Goal: Task Accomplishment & Management: Use online tool/utility

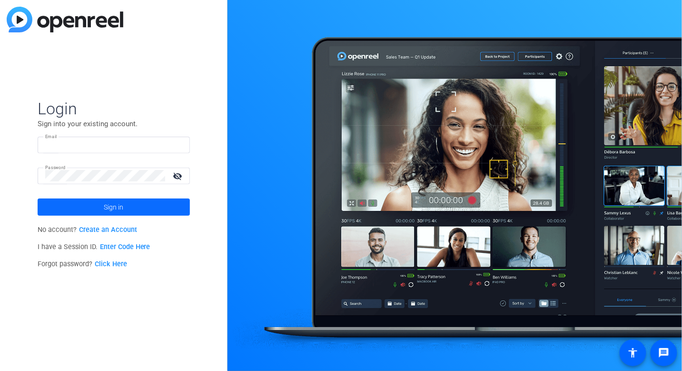
type input "[EMAIL_ADDRESS][DOMAIN_NAME]"
click at [109, 207] on span "Sign in" at bounding box center [114, 207] width 20 height 24
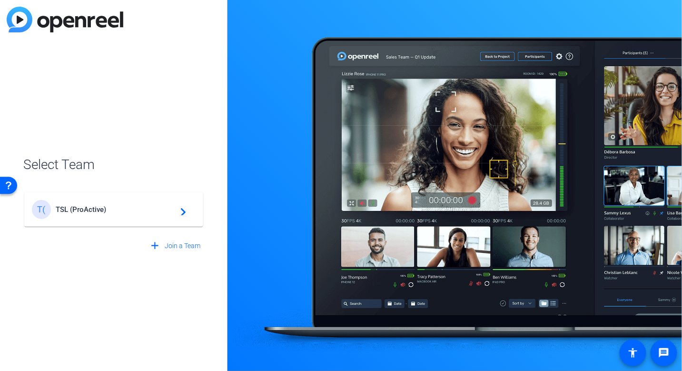
click at [74, 208] on span "TSL (ProActive)" at bounding box center [115, 209] width 119 height 9
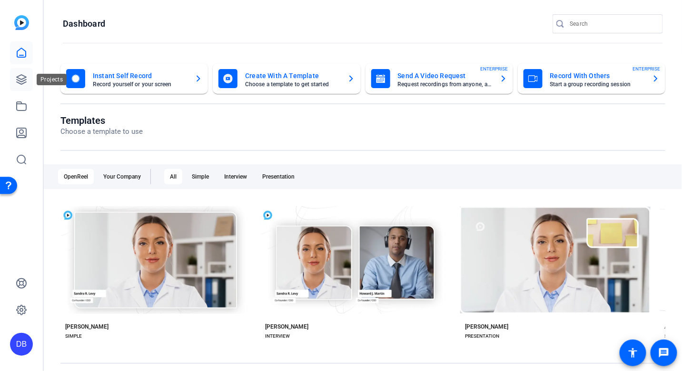
click at [19, 79] on icon at bounding box center [21, 79] width 11 height 11
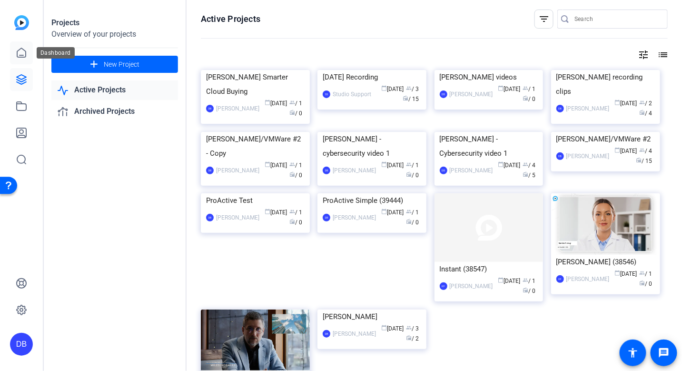
click at [20, 54] on icon at bounding box center [21, 52] width 11 height 11
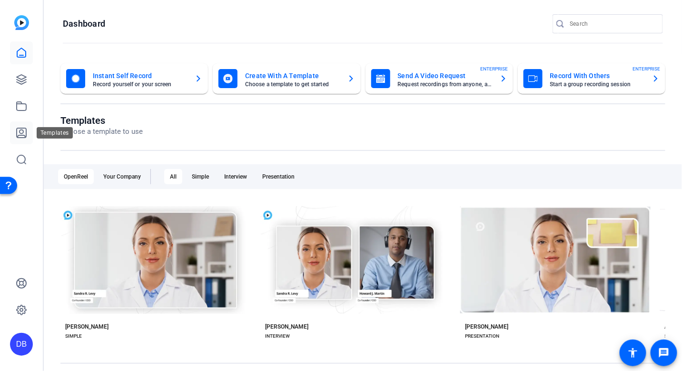
click at [22, 134] on icon at bounding box center [21, 132] width 11 height 11
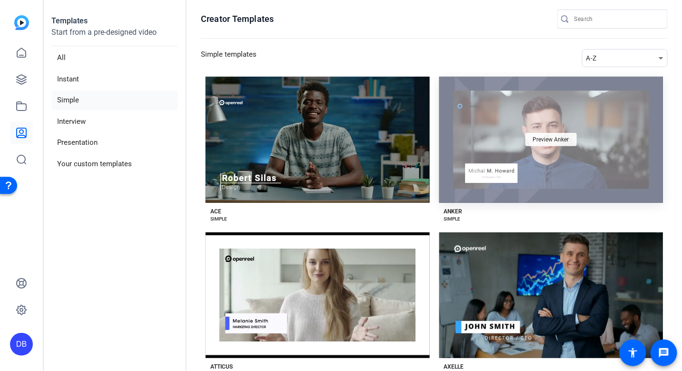
click at [539, 138] on span "Preview Anker" at bounding box center [551, 140] width 36 height 6
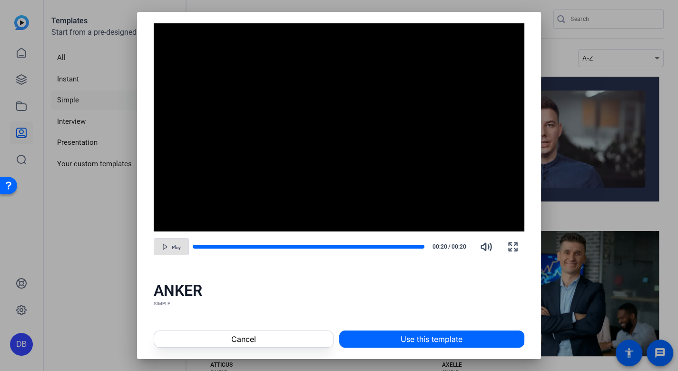
click at [169, 247] on span "button" at bounding box center [171, 246] width 34 height 23
click at [245, 337] on span "Cancel" at bounding box center [243, 338] width 25 height 11
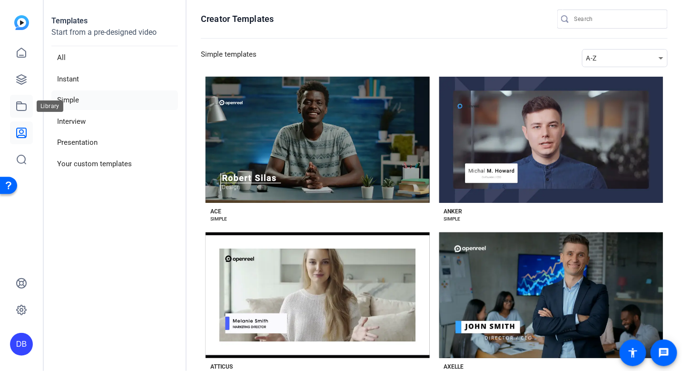
click at [19, 107] on icon at bounding box center [21, 105] width 11 height 11
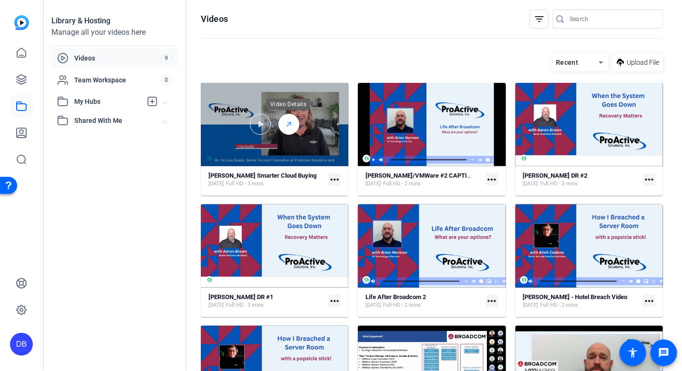
click at [287, 124] on icon at bounding box center [289, 124] width 8 height 11
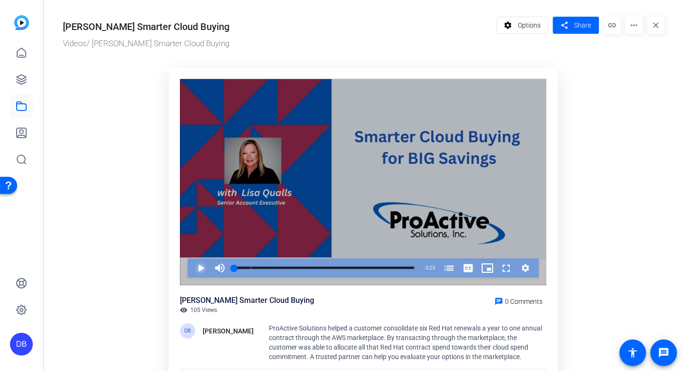
click at [191, 270] on span "Video Player" at bounding box center [191, 267] width 0 height 19
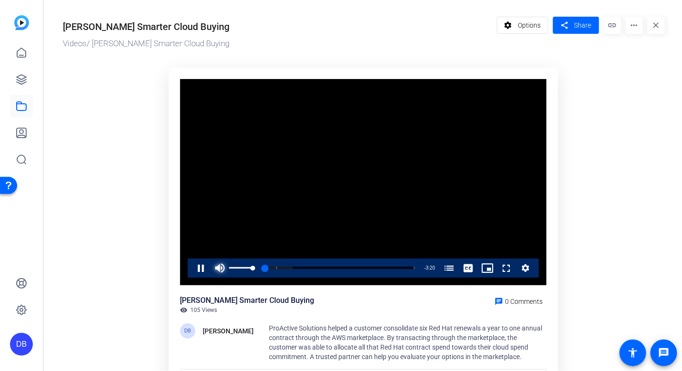
click at [218, 267] on span "Video Player" at bounding box center [219, 267] width 19 height 19
click at [191, 267] on span "Video Player" at bounding box center [191, 267] width 0 height 19
click at [22, 80] on icon at bounding box center [21, 79] width 11 height 11
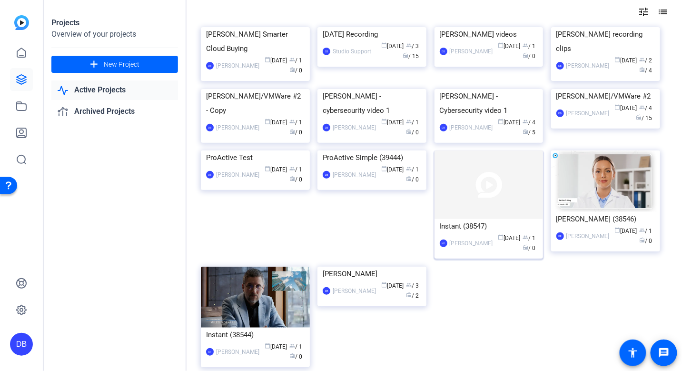
scroll to position [42, 0]
click at [479, 89] on img at bounding box center [489, 89] width 109 height 0
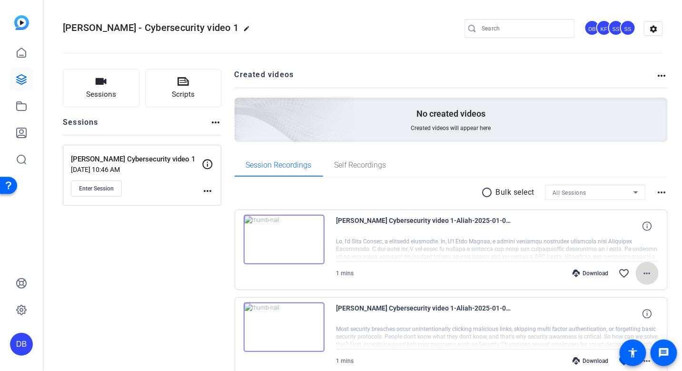
click at [642, 274] on mat-icon "more_horiz" at bounding box center [647, 273] width 11 height 11
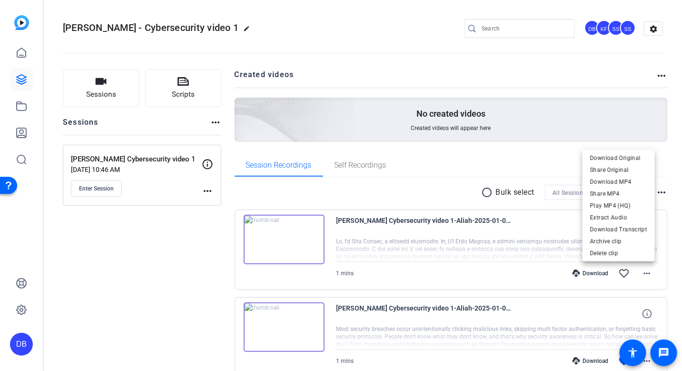
click at [368, 239] on div at bounding box center [341, 185] width 682 height 371
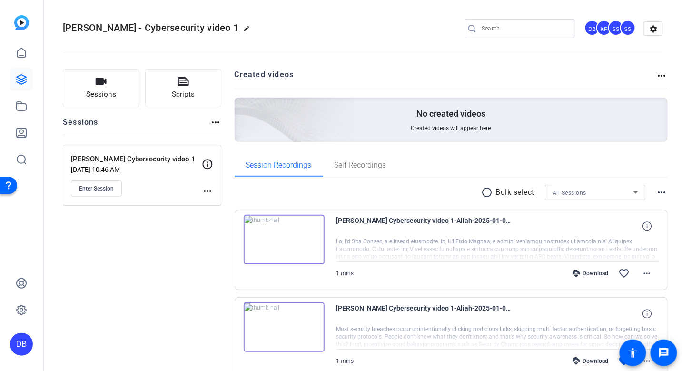
click at [302, 234] on img at bounding box center [284, 240] width 81 height 50
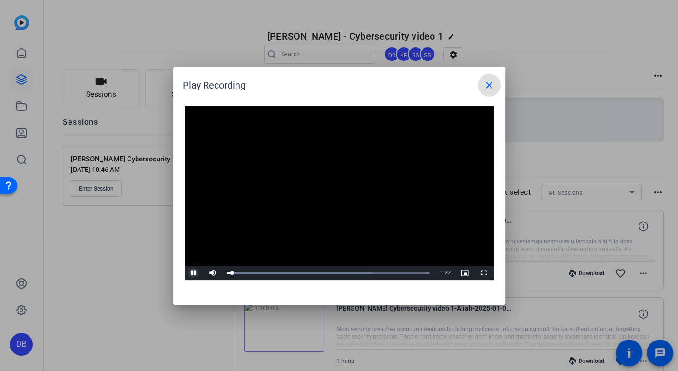
click at [192, 273] on span "Video Player" at bounding box center [194, 273] width 19 height 0
click at [487, 86] on mat-icon "close" at bounding box center [489, 85] width 11 height 11
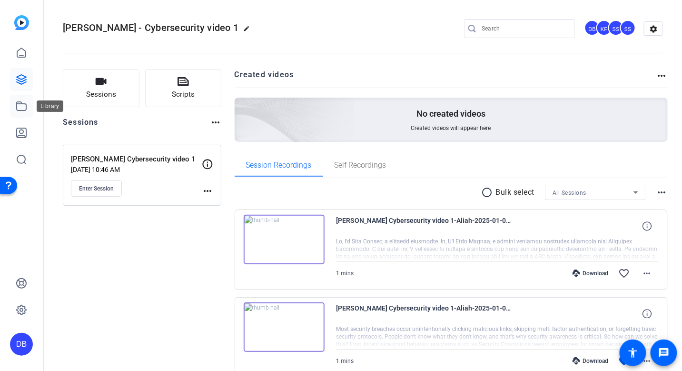
click at [21, 108] on icon at bounding box center [21, 105] width 11 height 11
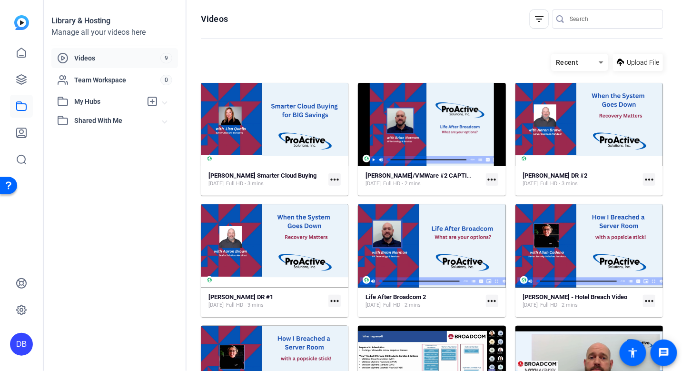
click at [331, 300] on mat-icon "more_horiz" at bounding box center [334, 301] width 12 height 12
click at [341, 318] on span "Edit in Creator" at bounding box center [355, 314] width 40 height 11
